Goal: Check status: Check status

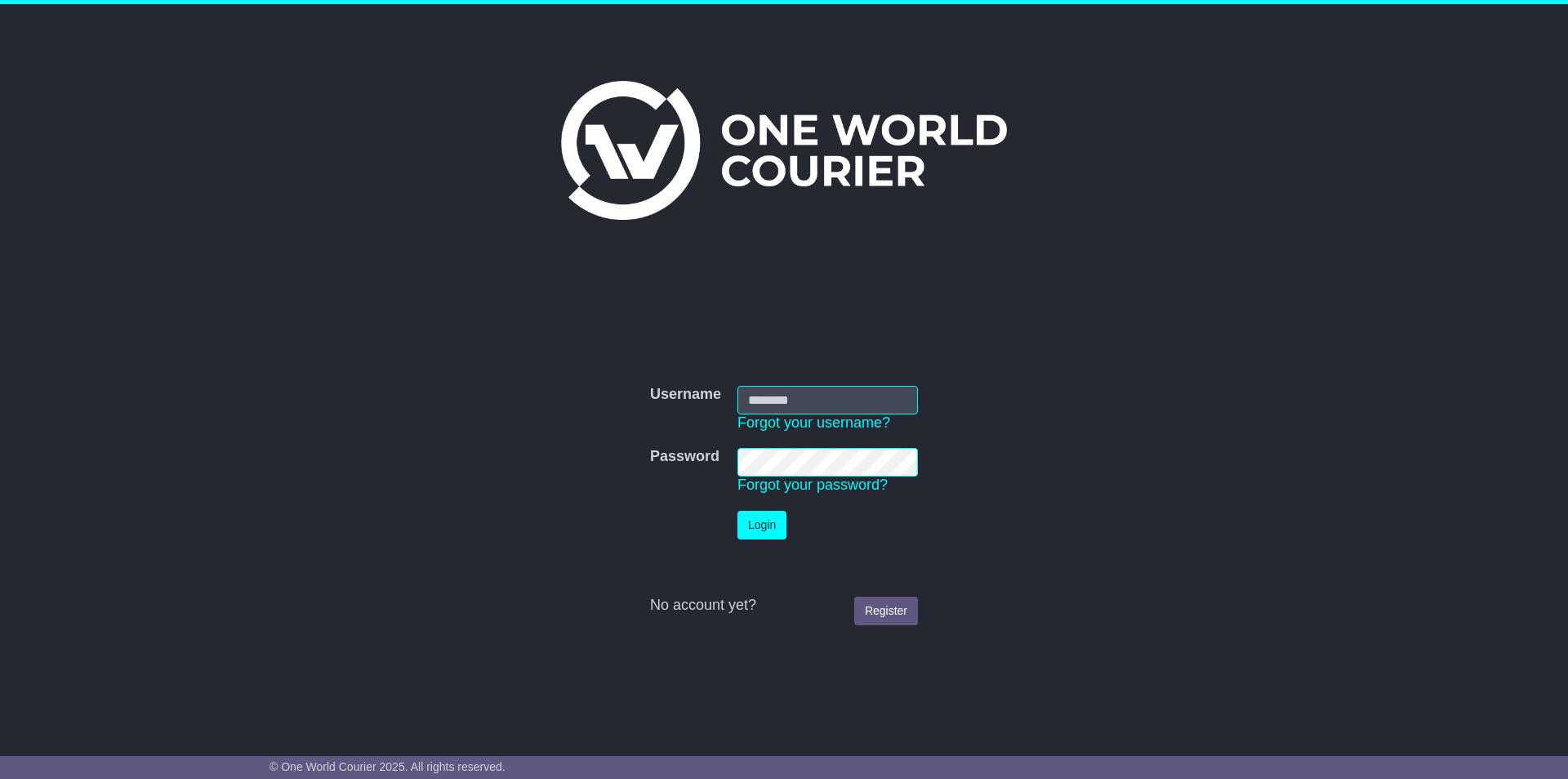
type input "**********"
click at [746, 526] on button "Login" at bounding box center [762, 525] width 49 height 28
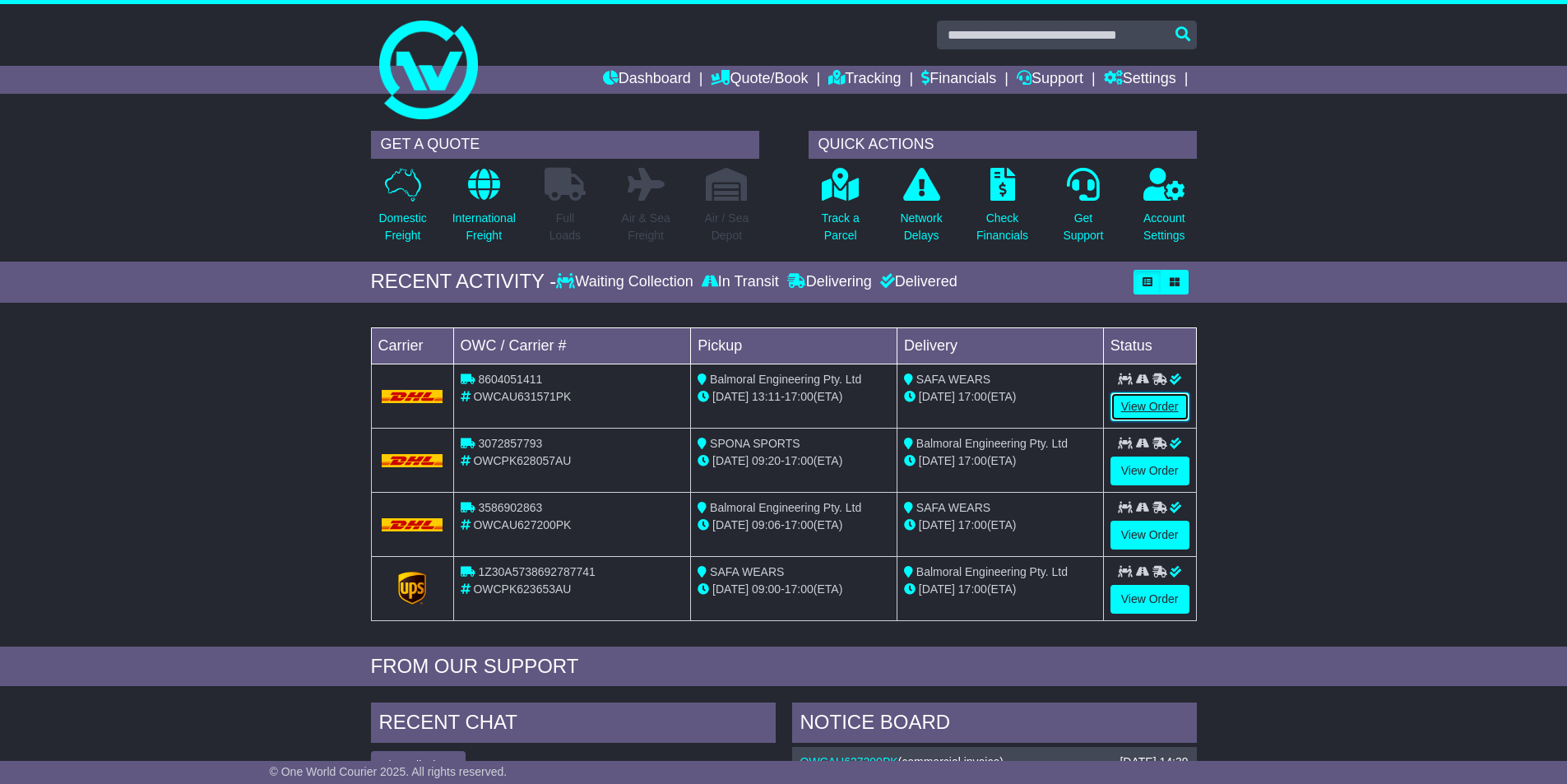
click at [1142, 407] on link "View Order" at bounding box center [1150, 407] width 79 height 28
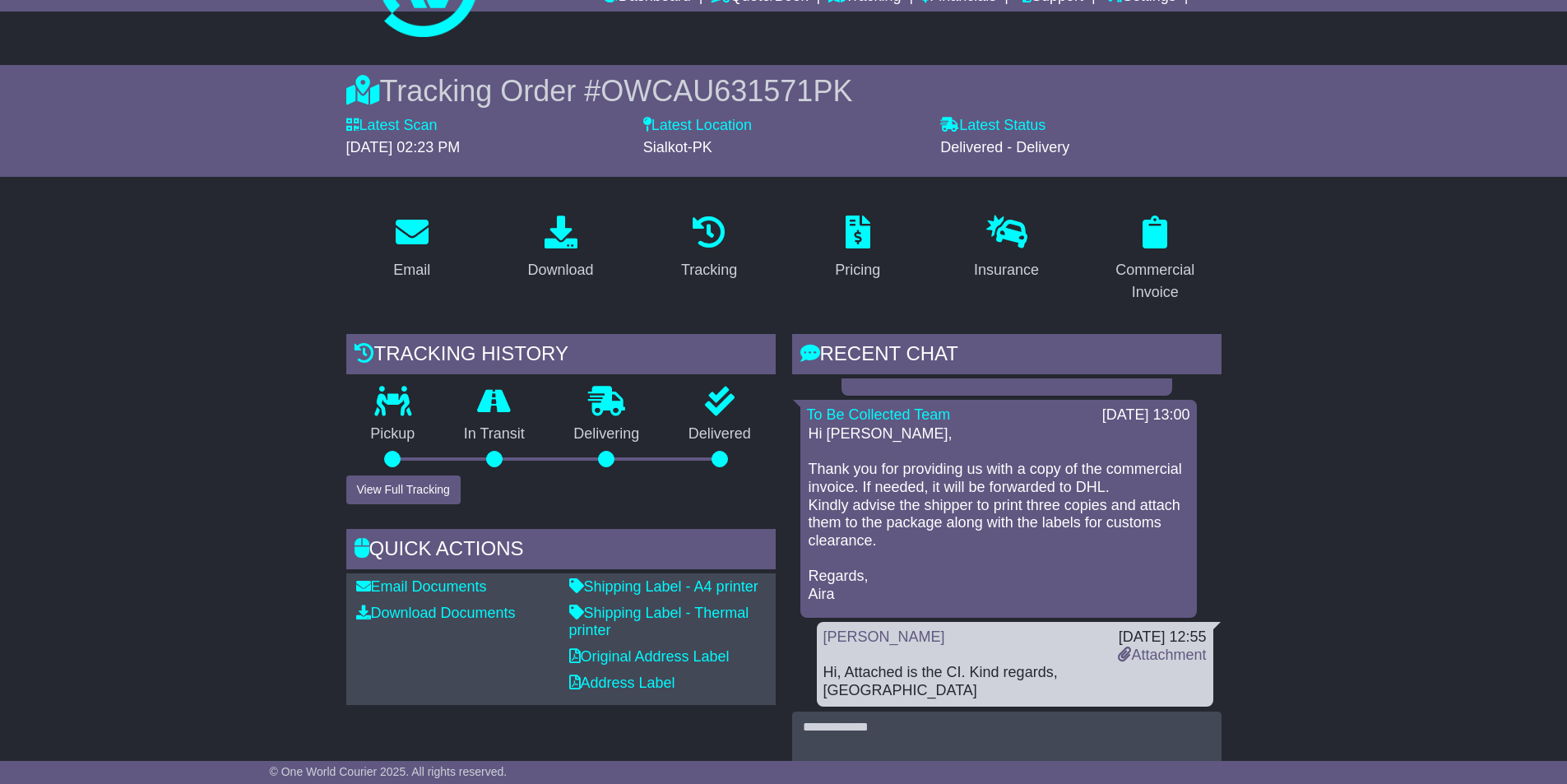
scroll to position [429, 0]
click at [1146, 660] on link "Attachment" at bounding box center [1162, 652] width 88 height 17
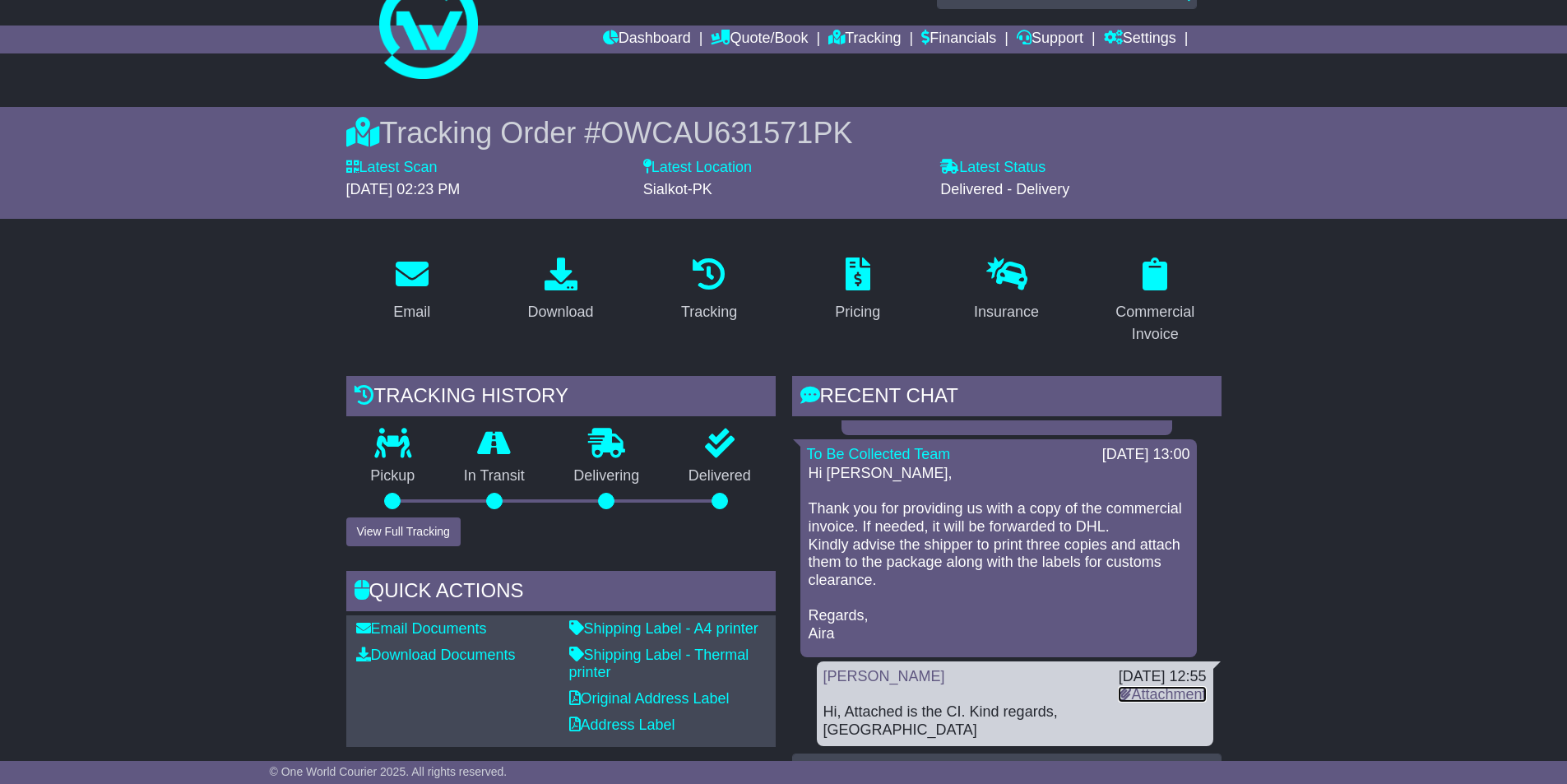
scroll to position [0, 0]
